Goal: Transaction & Acquisition: Purchase product/service

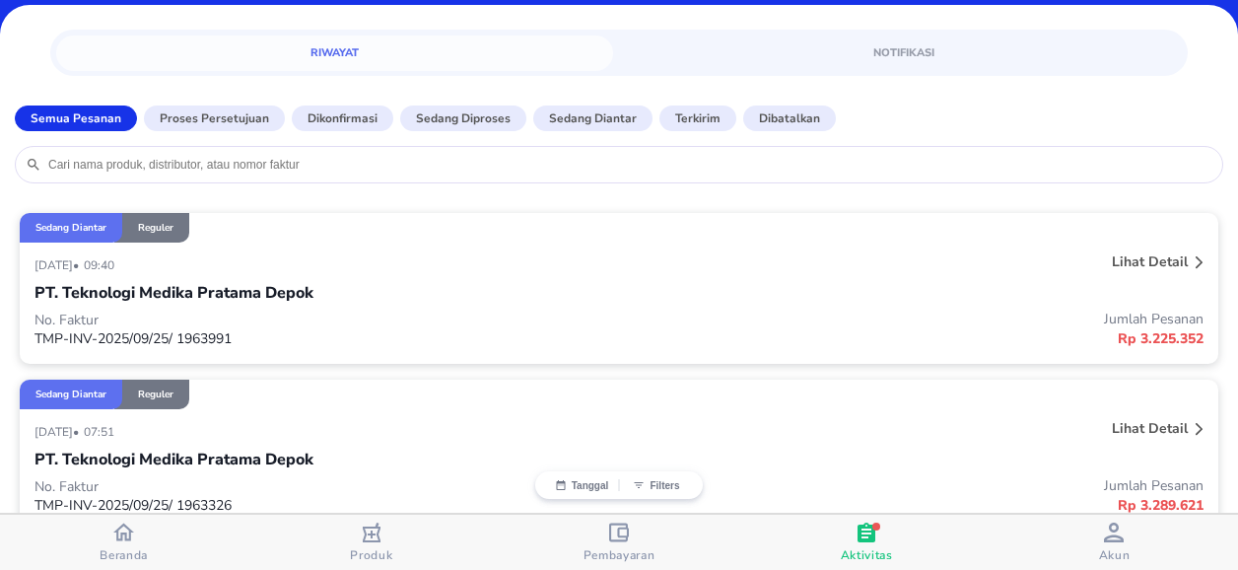
scroll to position [197, 0]
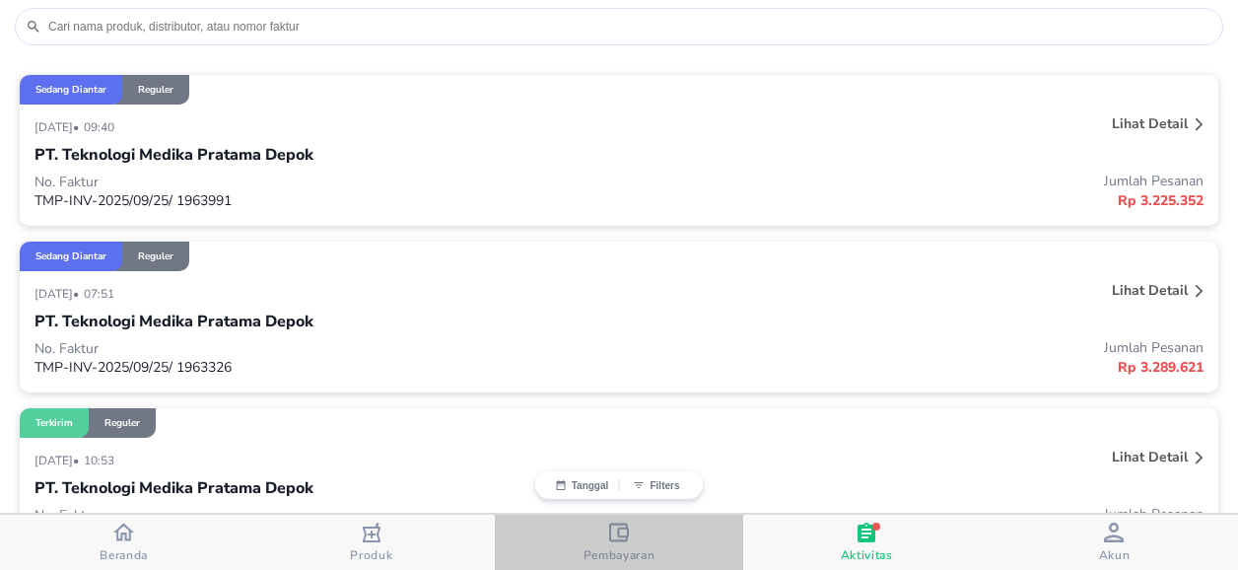
click at [619, 536] on icon "button" at bounding box center [619, 531] width 20 height 19
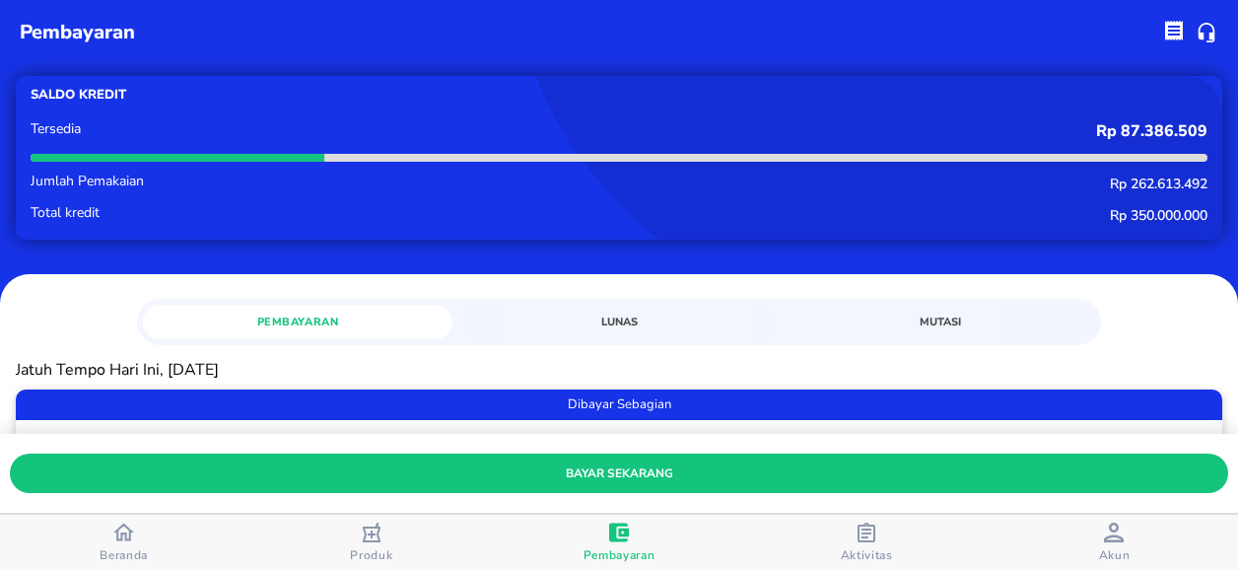
click at [861, 531] on icon "button" at bounding box center [866, 532] width 20 height 20
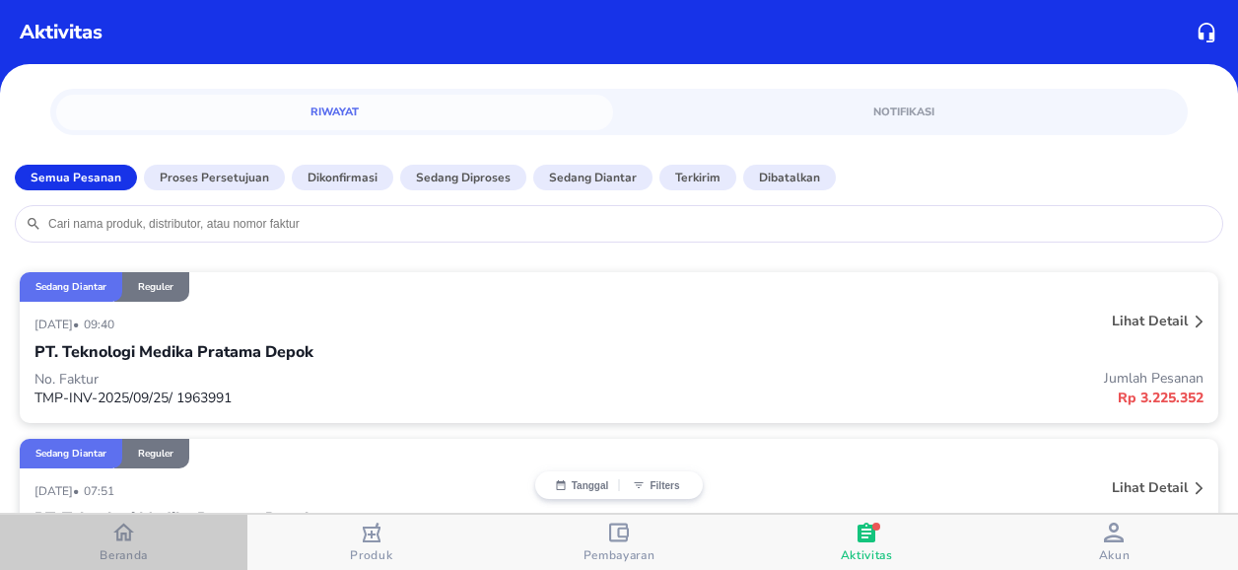
click at [125, 533] on icon "button" at bounding box center [123, 532] width 21 height 18
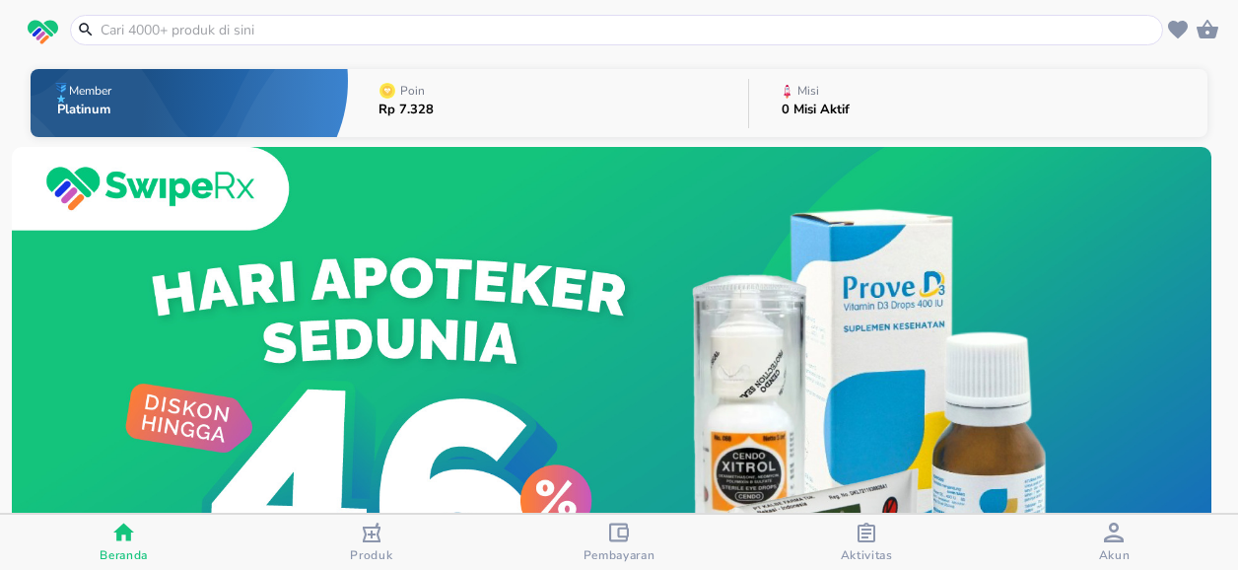
click at [200, 33] on input "text" at bounding box center [628, 30] width 1059 height 21
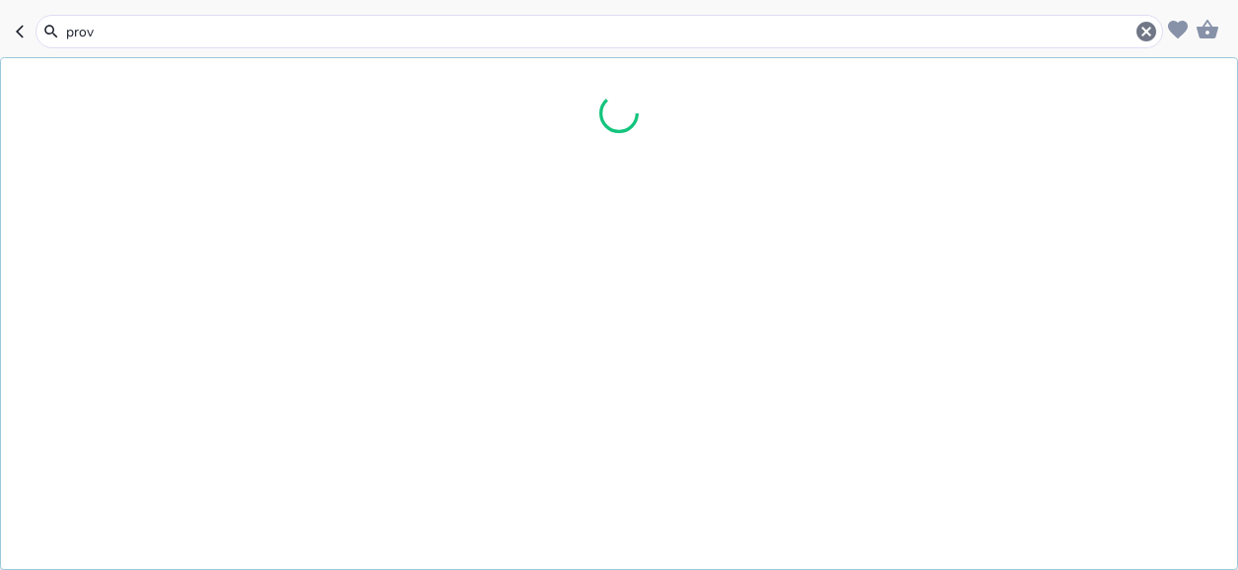
type input "prove"
